Goal: Information Seeking & Learning: Learn about a topic

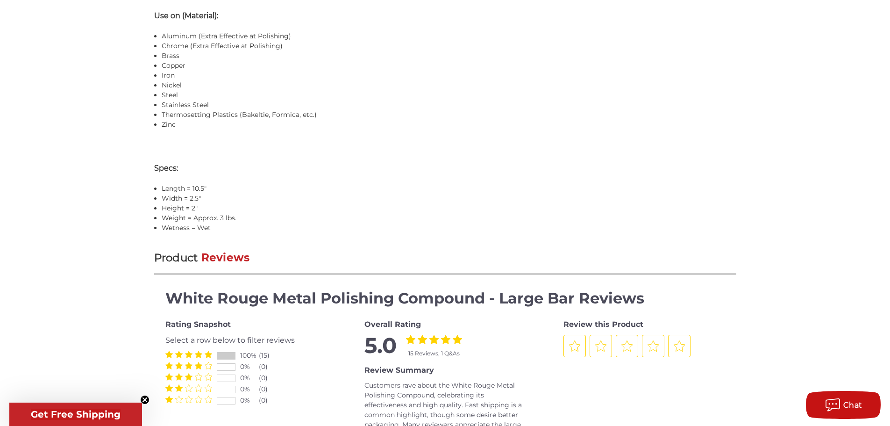
scroll to position [957, 0]
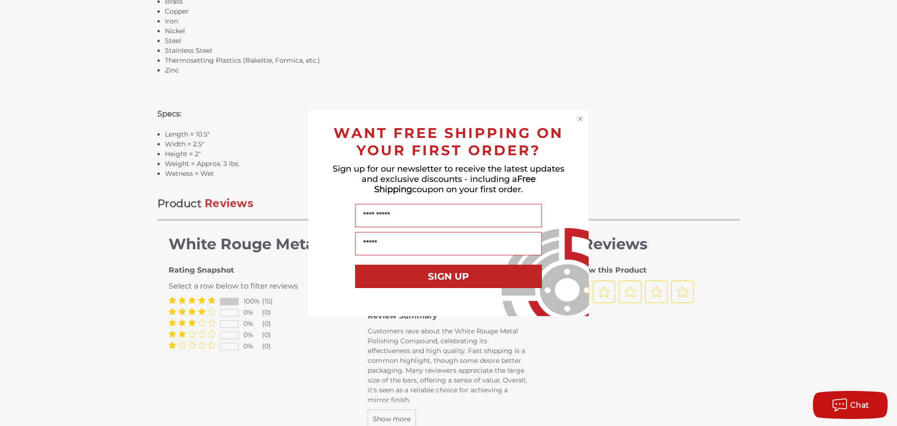
click at [578, 118] on circle "Close dialog" at bounding box center [580, 118] width 9 height 9
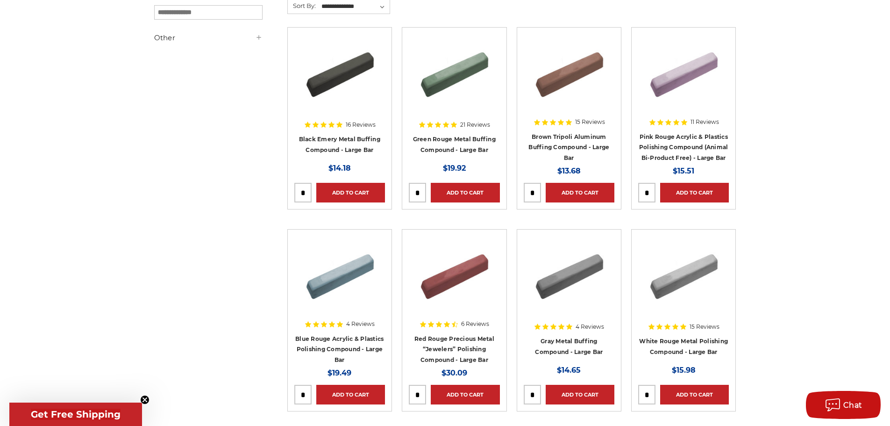
scroll to position [187, 0]
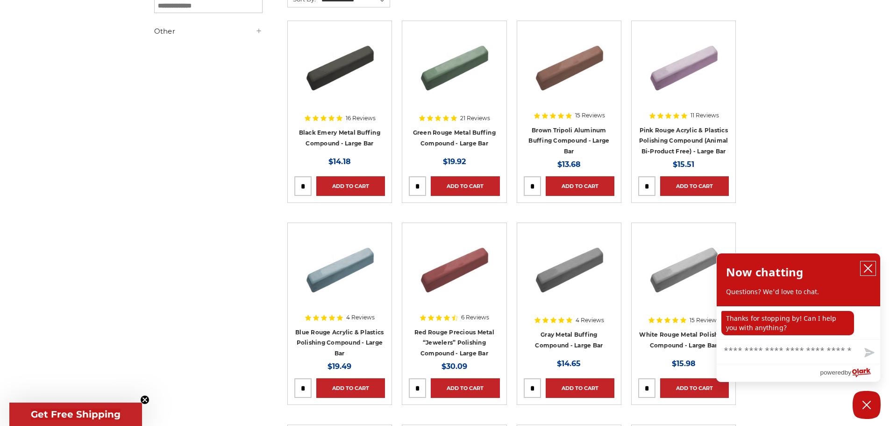
click at [870, 265] on icon "close chatbox" at bounding box center [867, 267] width 9 height 9
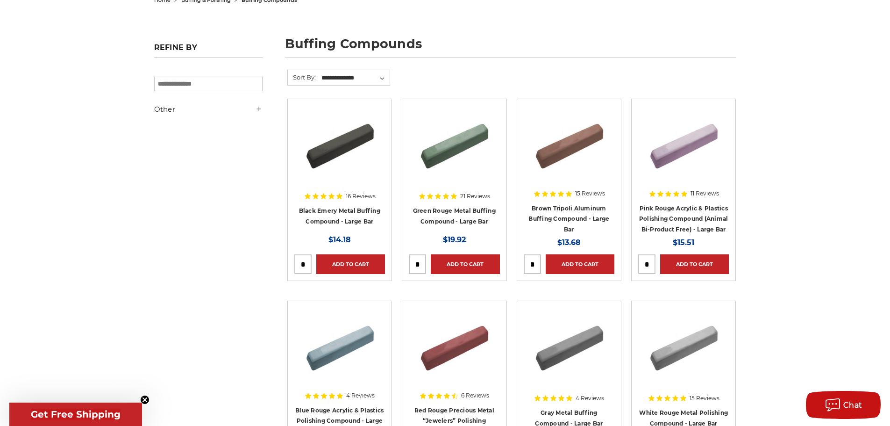
scroll to position [0, 0]
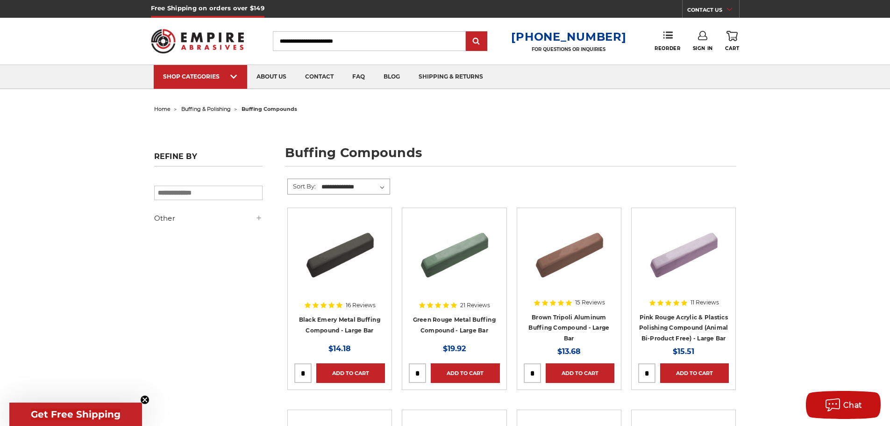
click at [352, 180] on select "**********" at bounding box center [355, 187] width 70 height 14
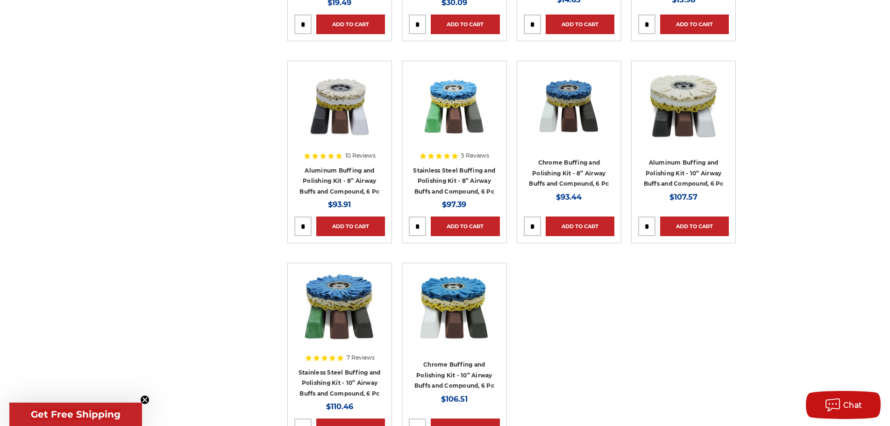
scroll to position [607, 0]
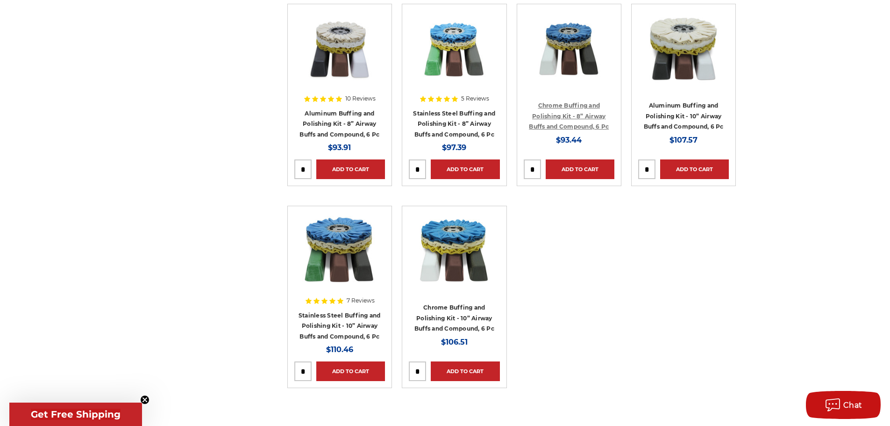
click at [557, 115] on link "Chrome Buffing and Polishing Kit - 8” Airway Buffs and Compound, 6 Pc" at bounding box center [569, 116] width 80 height 28
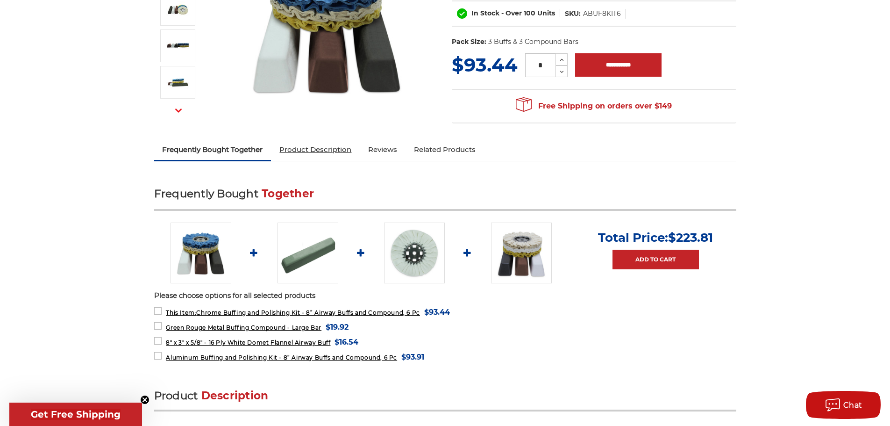
scroll to position [374, 0]
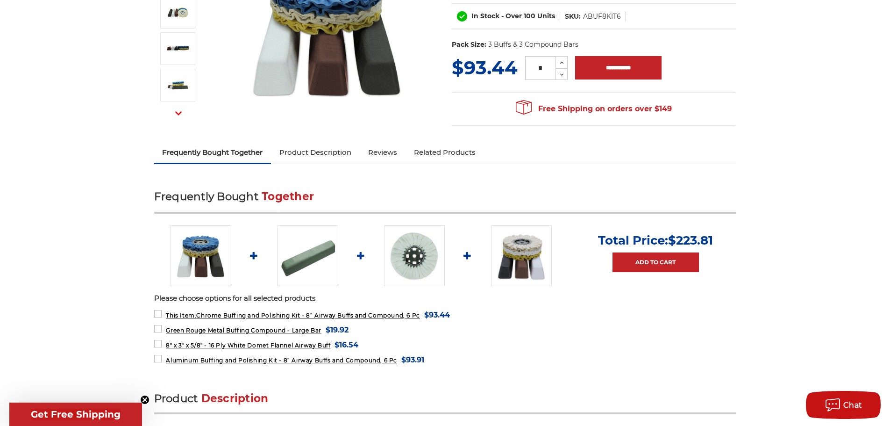
click at [322, 160] on link "Product Description" at bounding box center [315, 152] width 89 height 21
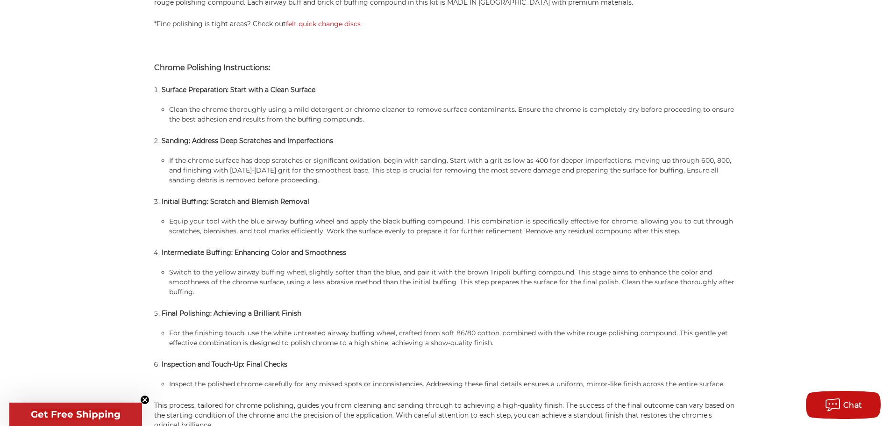
scroll to position [802, 0]
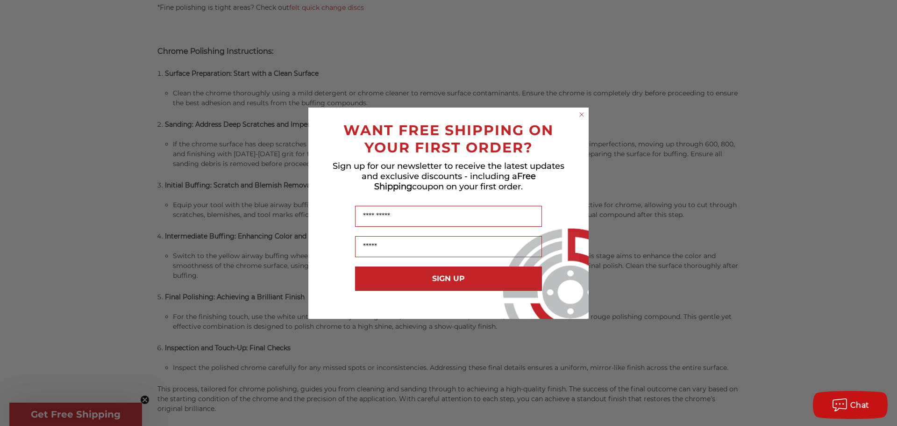
click at [583, 116] on icon "Close dialog" at bounding box center [582, 115] width 4 height 4
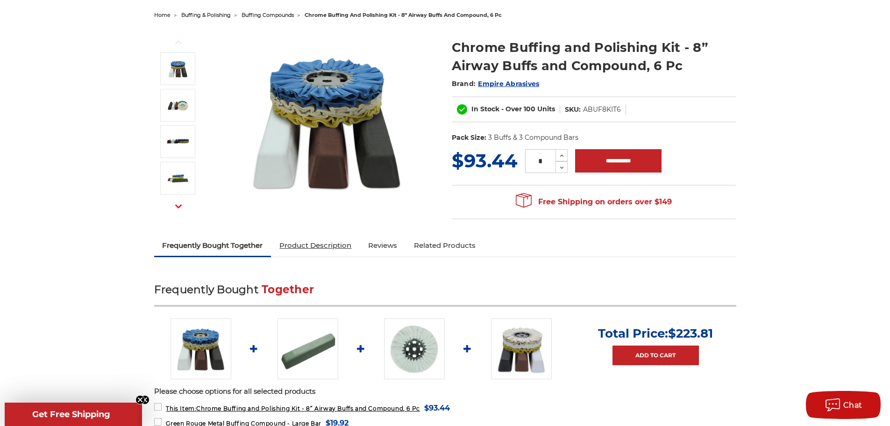
scroll to position [93, 0]
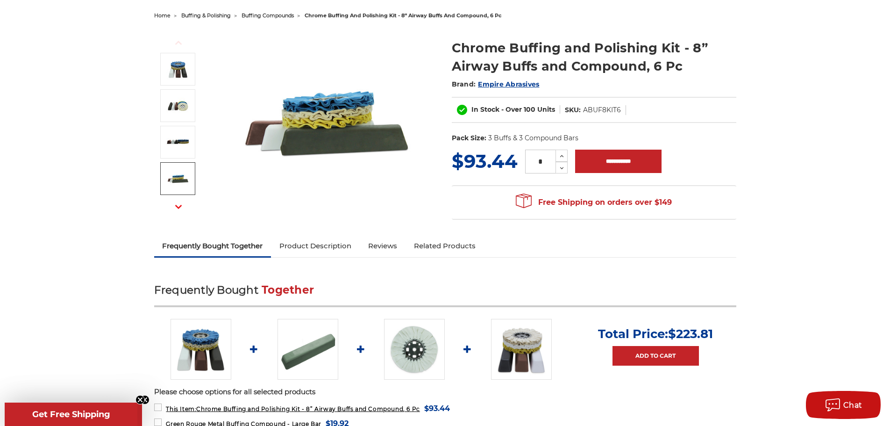
click at [178, 209] on icon "button" at bounding box center [178, 206] width 7 height 7
click at [182, 149] on img at bounding box center [177, 141] width 23 height 23
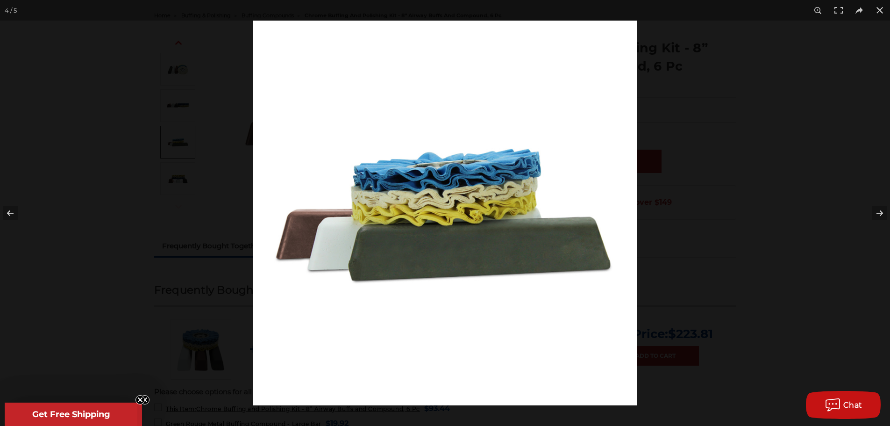
click at [430, 184] on img at bounding box center [445, 213] width 384 height 384
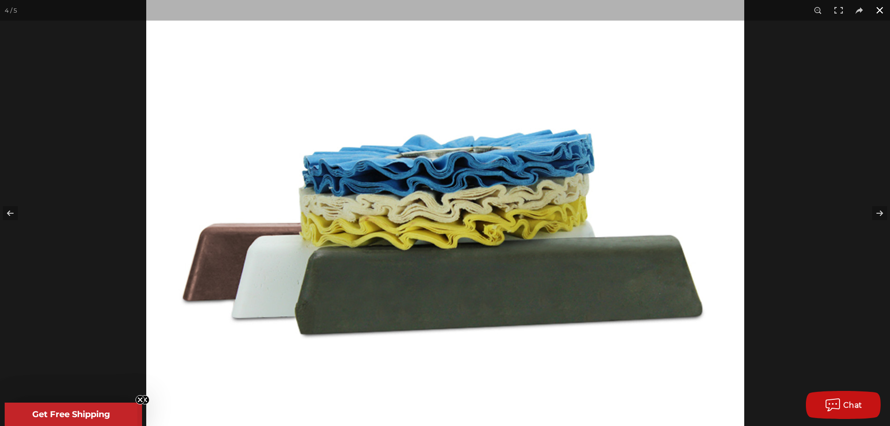
click at [879, 8] on button at bounding box center [879, 10] width 21 height 21
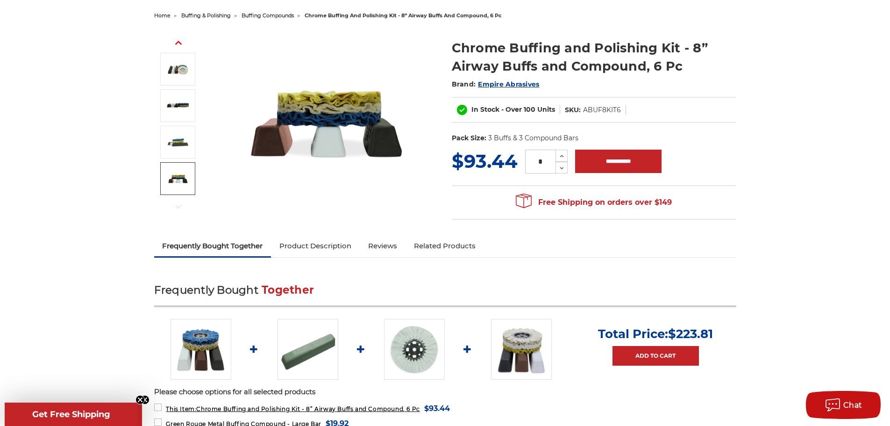
click at [172, 172] on img at bounding box center [177, 178] width 23 height 23
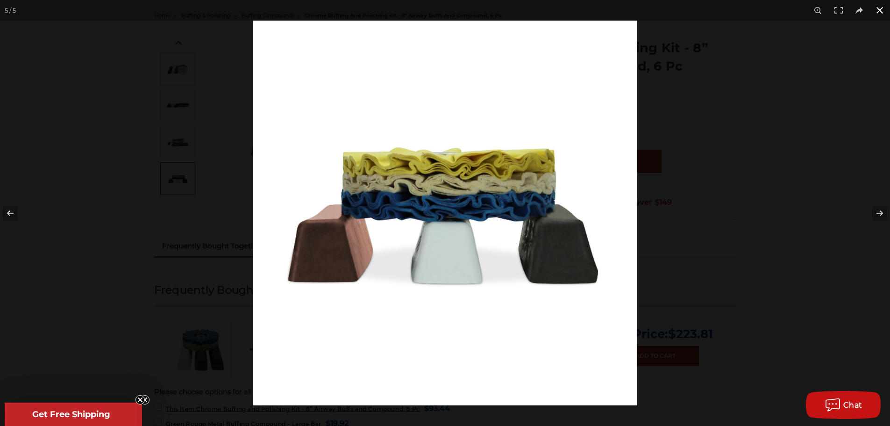
click at [875, 5] on button at bounding box center [879, 10] width 21 height 21
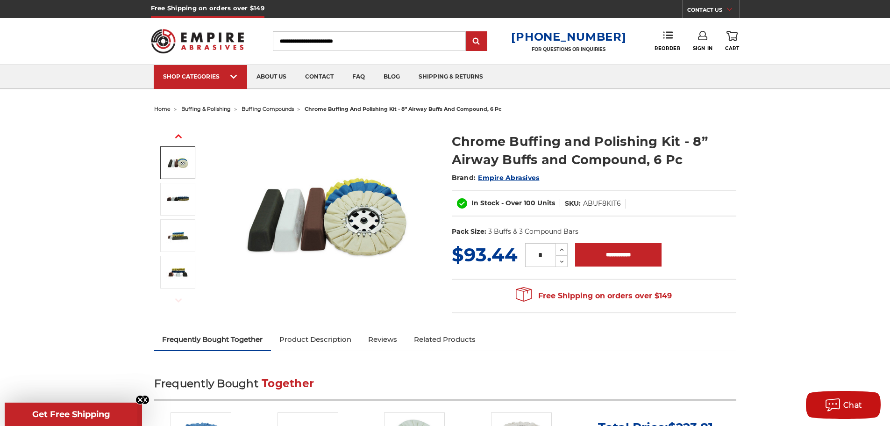
drag, startPoint x: 171, startPoint y: 180, endPoint x: 172, endPoint y: 172, distance: 8.1
click at [172, 172] on li at bounding box center [178, 164] width 52 height 36
click at [173, 168] on img at bounding box center [177, 162] width 23 height 23
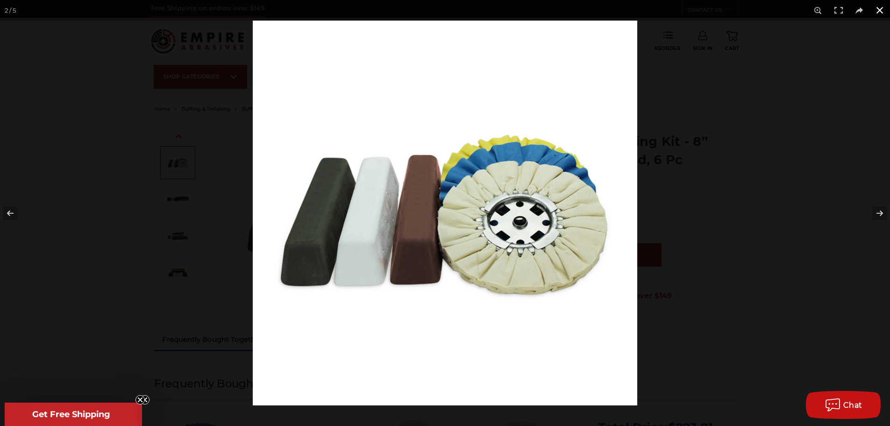
click at [708, 51] on div at bounding box center [698, 234] width 890 height 426
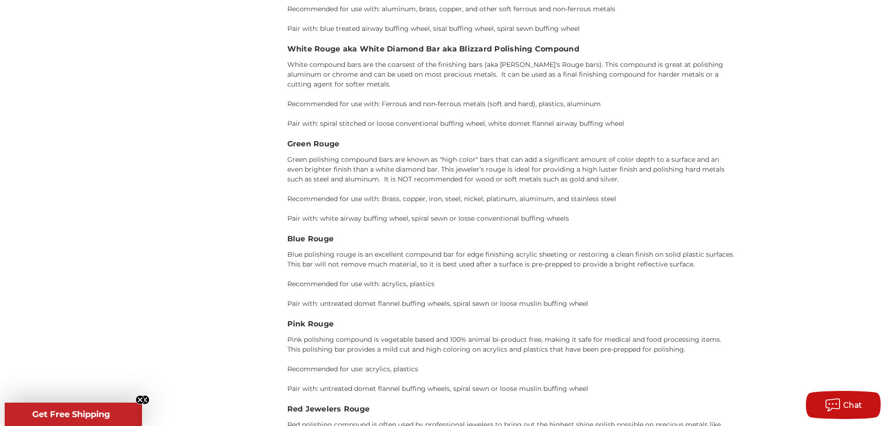
scroll to position [1729, 0]
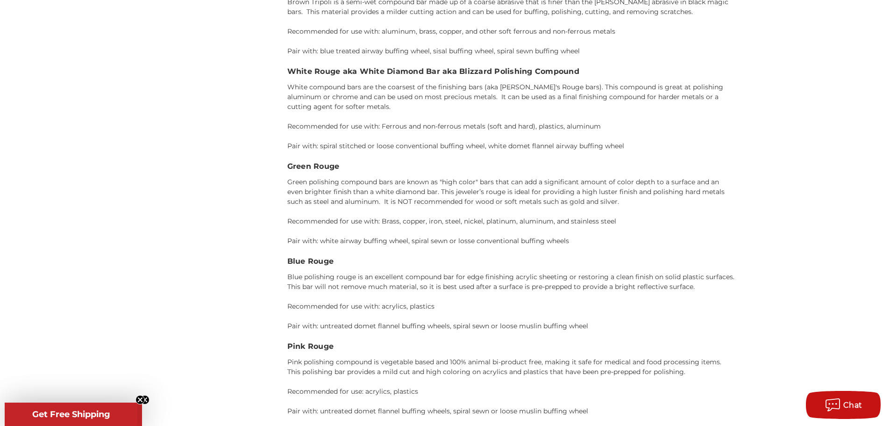
drag, startPoint x: 457, startPoint y: 136, endPoint x: 50, endPoint y: 189, distance: 410.8
